Goal: Information Seeking & Learning: Find specific fact

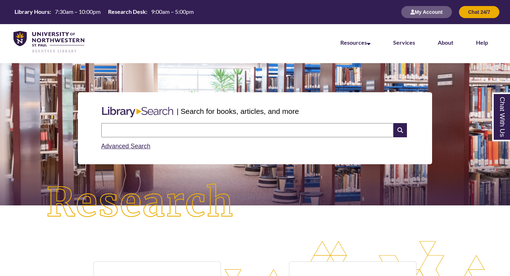
click at [206, 136] on input "text" at bounding box center [247, 130] width 292 height 14
click at [108, 127] on input "**********" at bounding box center [247, 130] width 292 height 14
type input "**********"
